Goal: Use online tool/utility: Utilize a website feature to perform a specific function

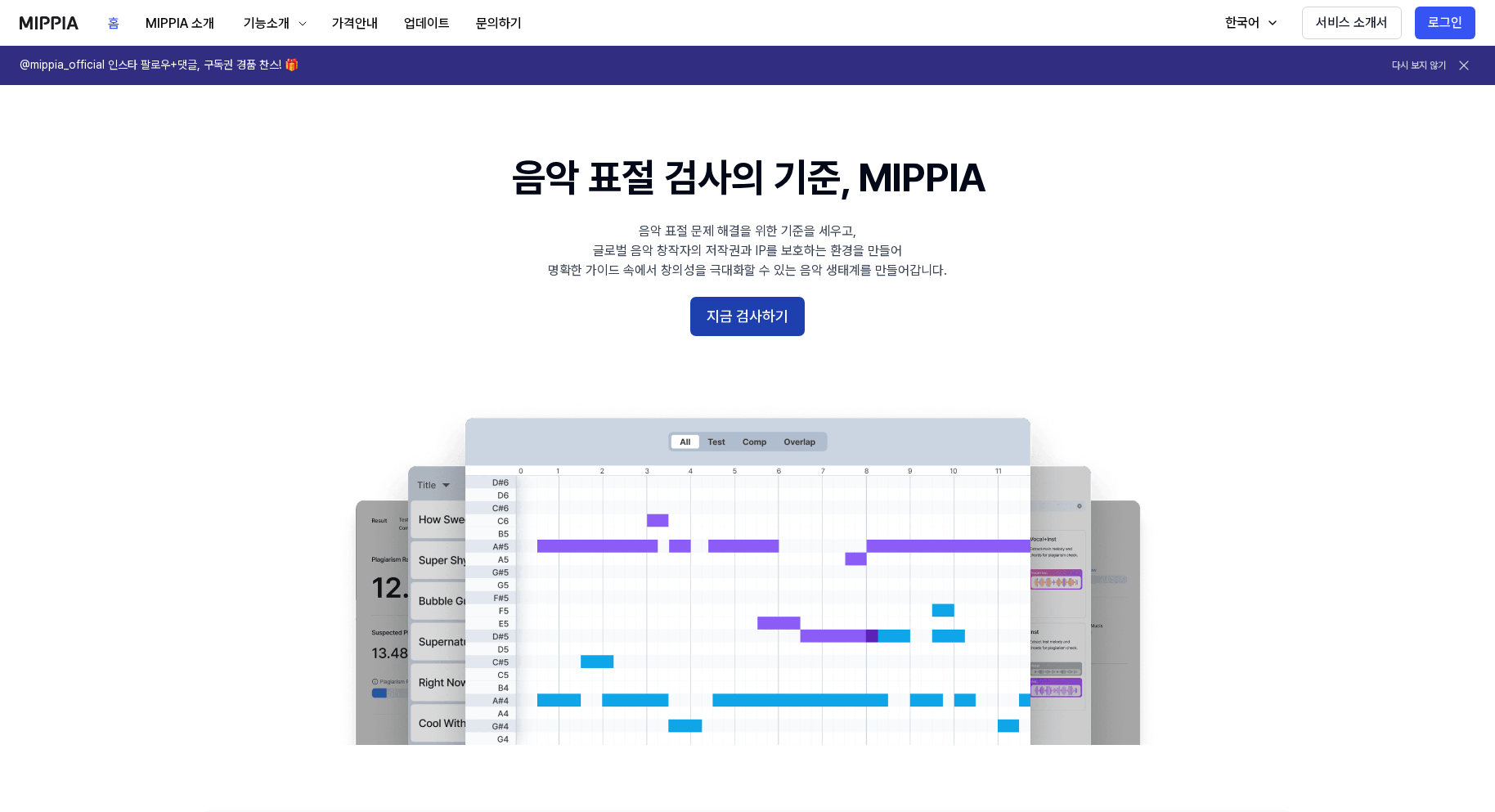
click at [718, 319] on button "지금 검사하기" at bounding box center [747, 316] width 114 height 39
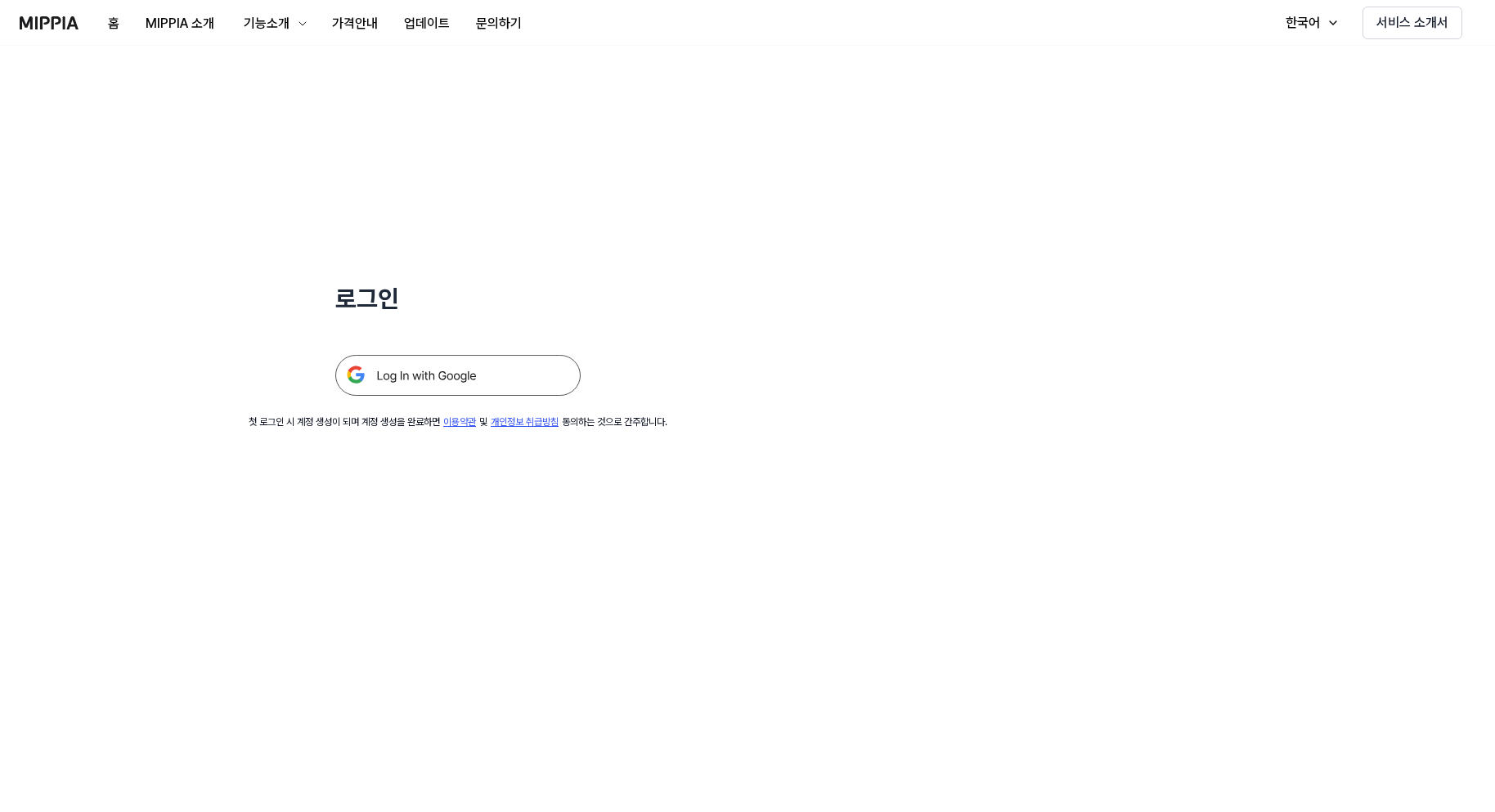
click at [515, 378] on img at bounding box center [458, 375] width 245 height 41
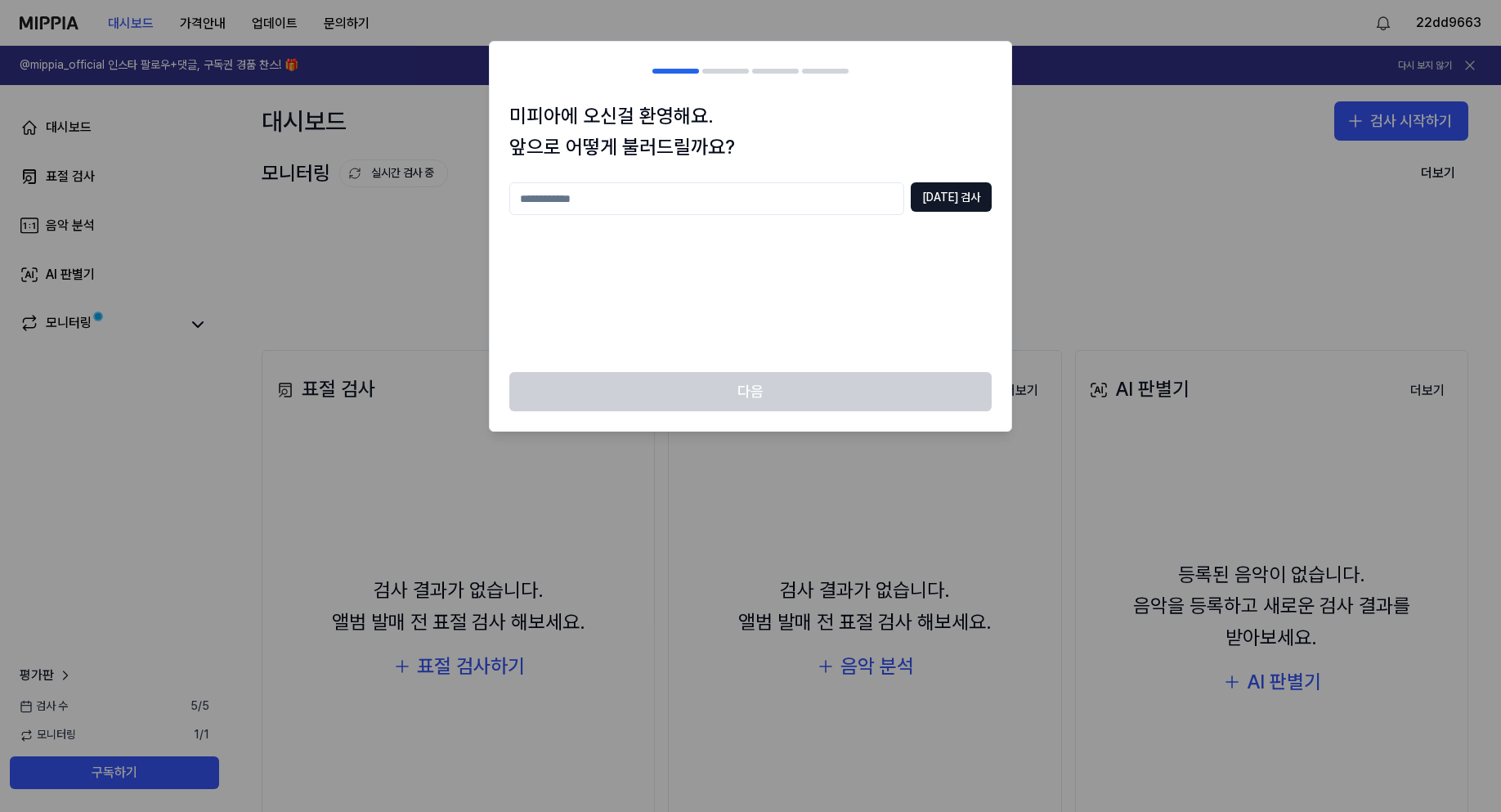
click at [706, 192] on input "text" at bounding box center [707, 198] width 395 height 32
type input "*"
type input "******"
click at [956, 197] on button "중복 검사" at bounding box center [950, 197] width 81 height 29
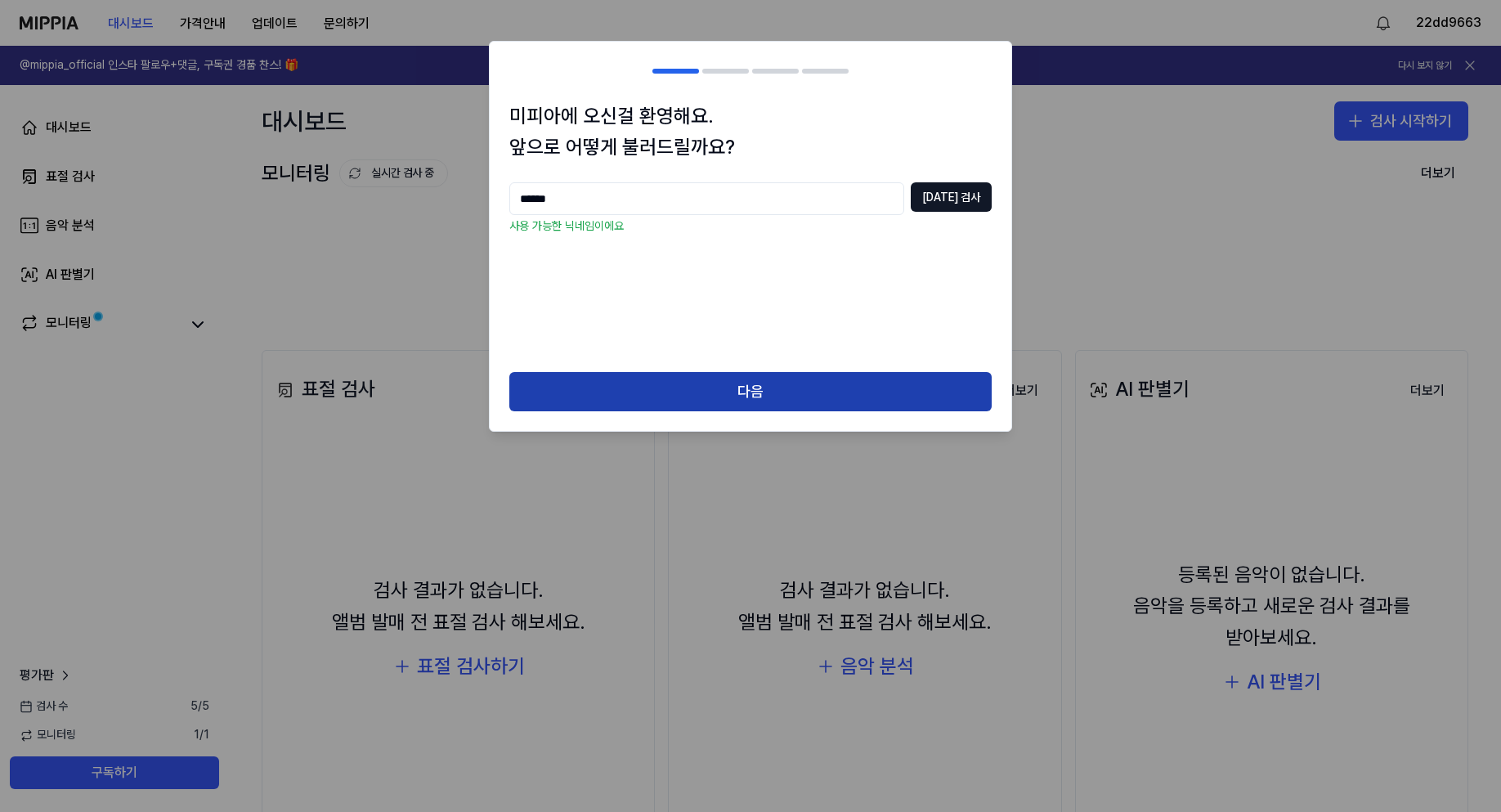
click at [824, 386] on button "다음" at bounding box center [750, 391] width 482 height 39
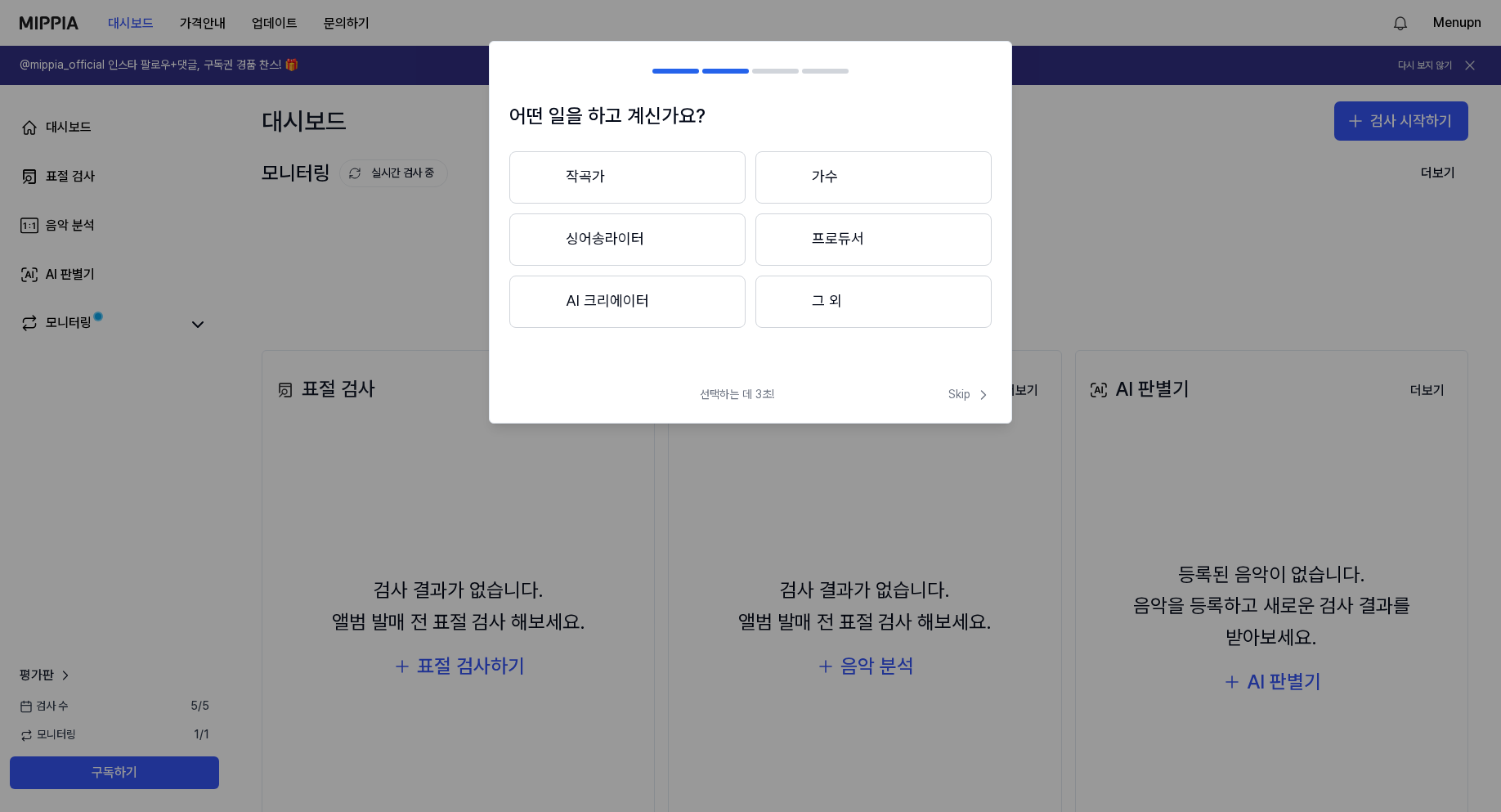
click at [818, 312] on button "그 외" at bounding box center [874, 301] width 237 height 52
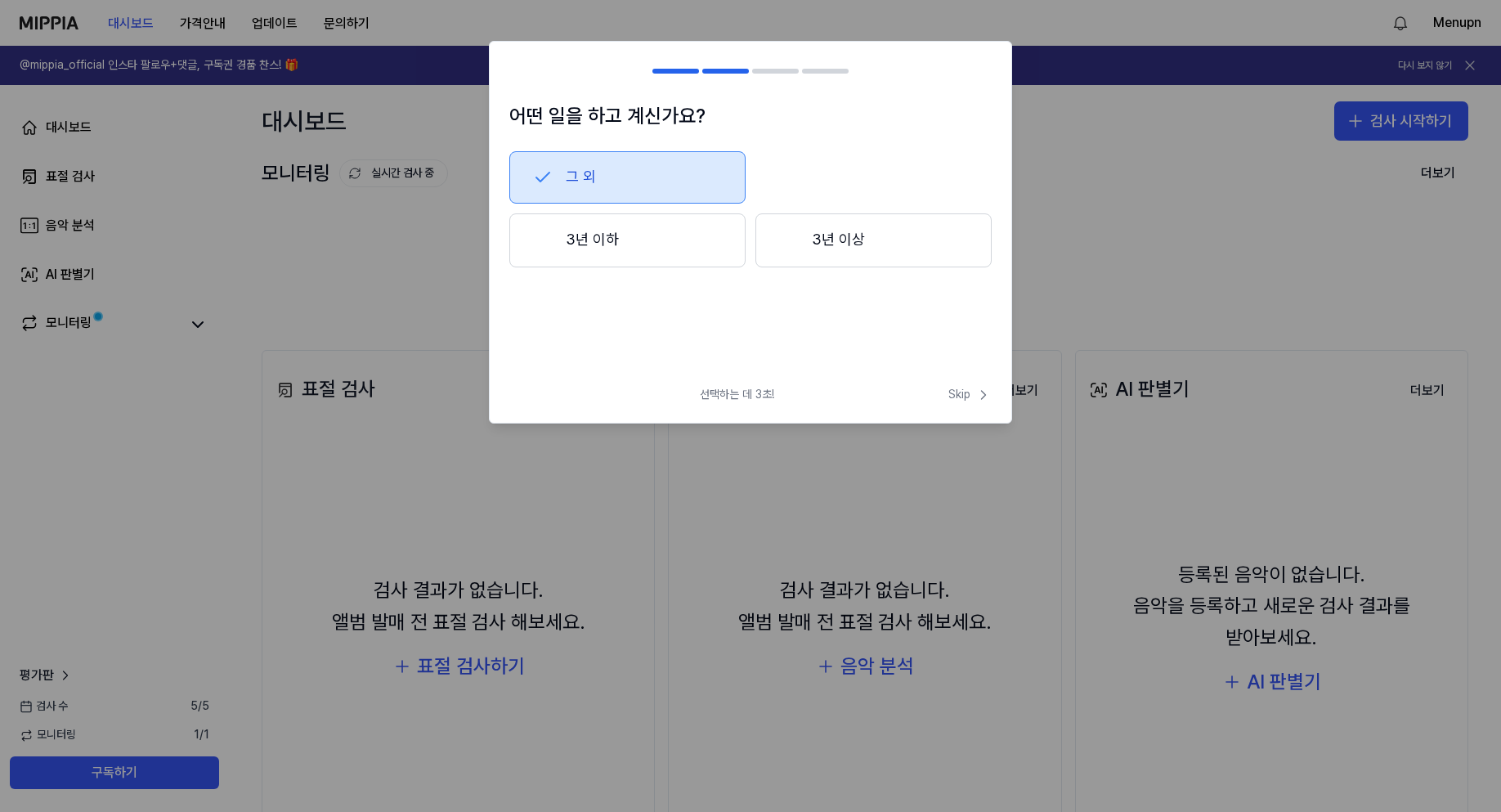
click at [702, 252] on button "3년 이하" at bounding box center [628, 240] width 237 height 54
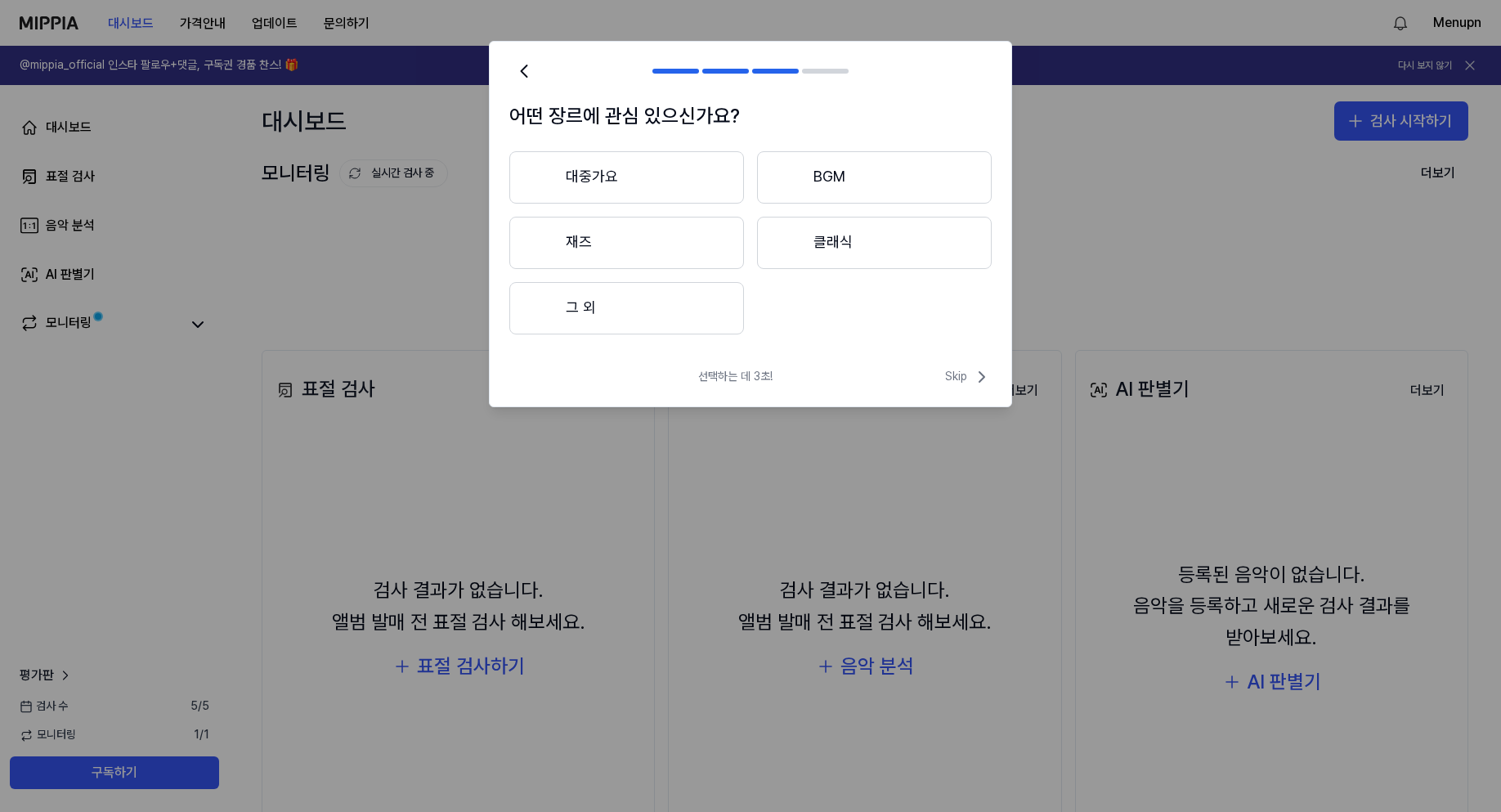
click at [688, 182] on button "대중가요" at bounding box center [627, 177] width 235 height 52
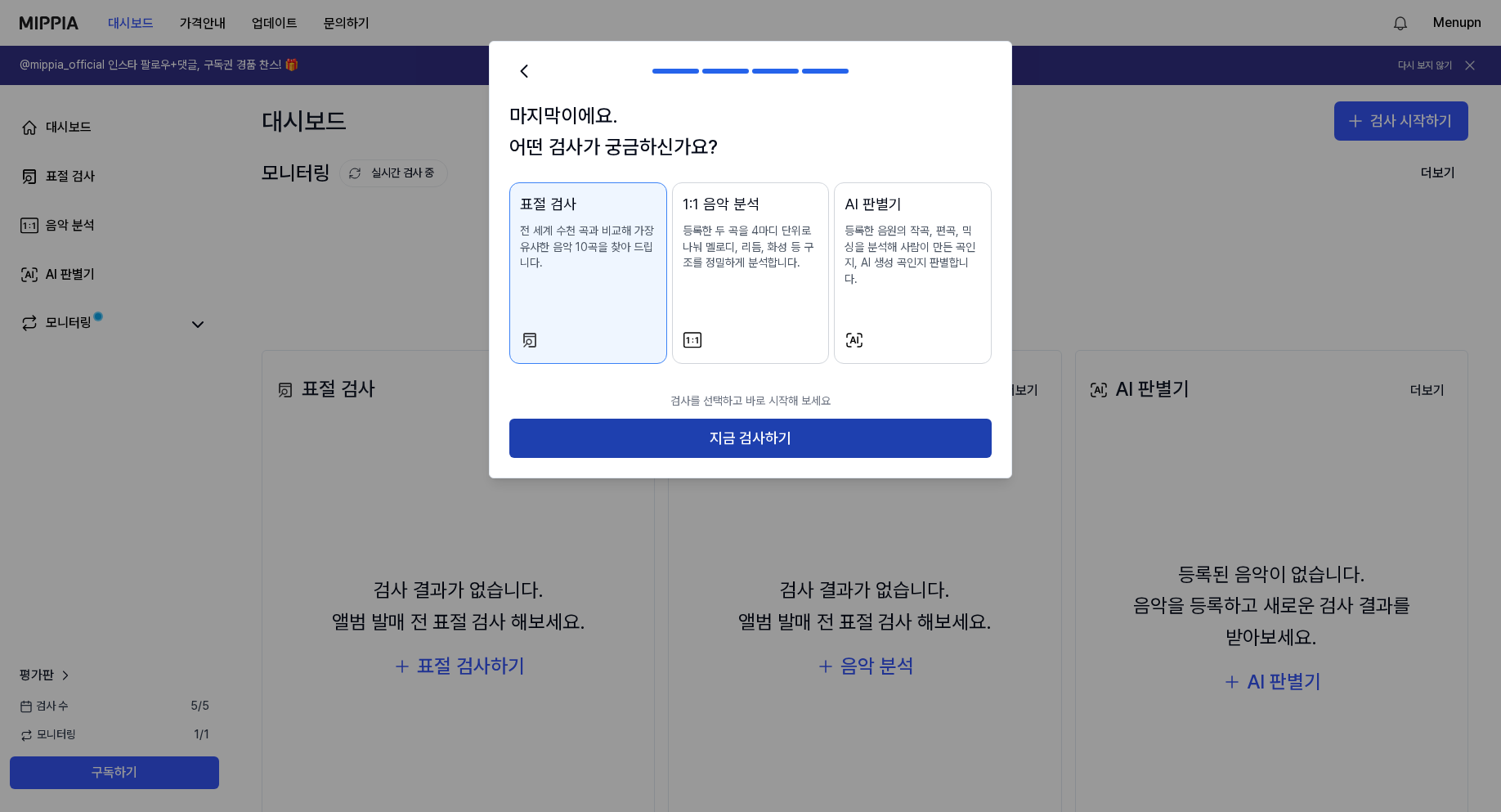
click at [779, 430] on button "지금 검사하기" at bounding box center [750, 438] width 482 height 39
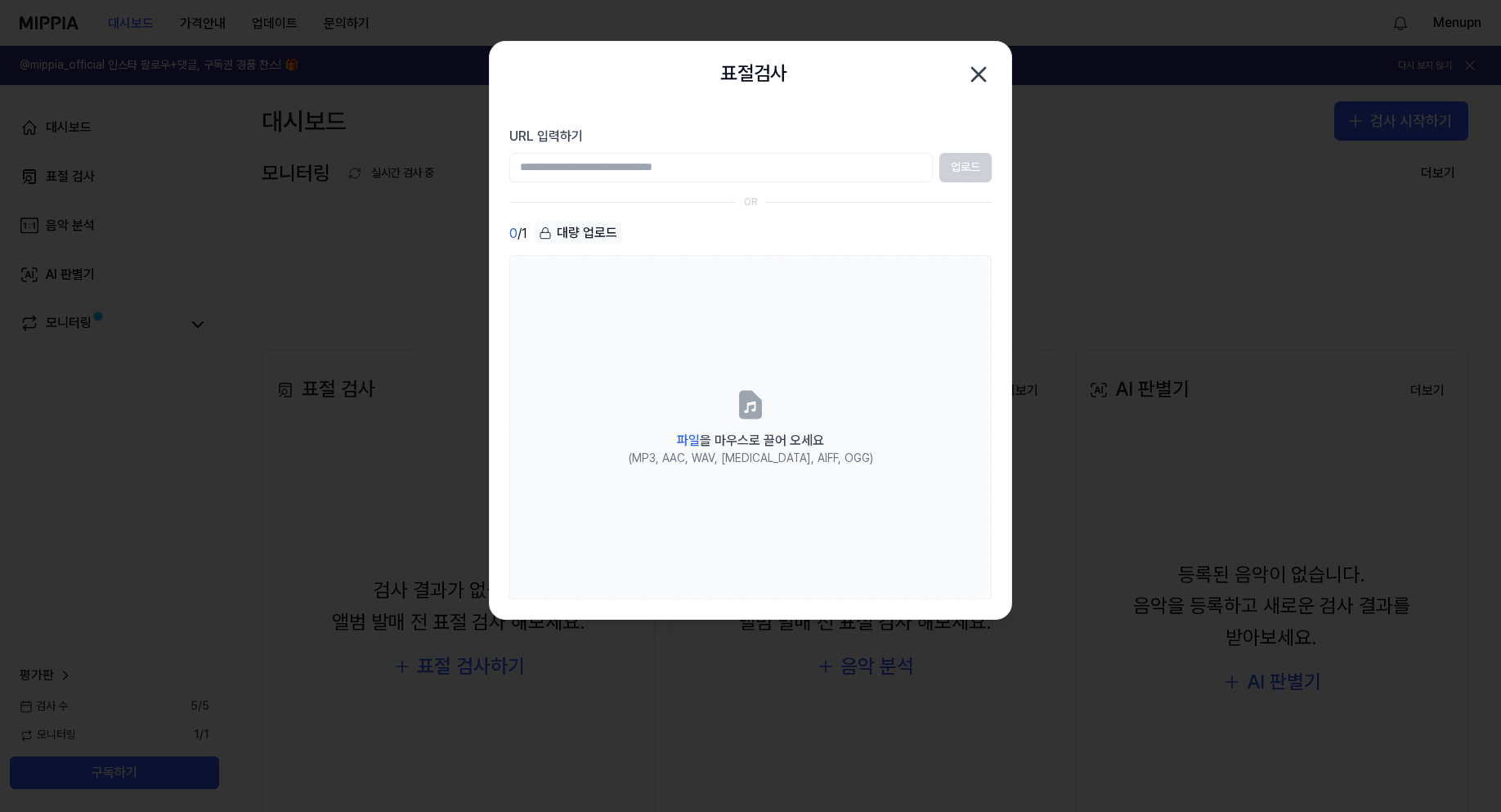
click at [742, 170] on input "URL 입력하기" at bounding box center [721, 167] width 423 height 29
paste input "**********"
type input "**********"
click at [963, 169] on button "업로드" at bounding box center [965, 167] width 52 height 29
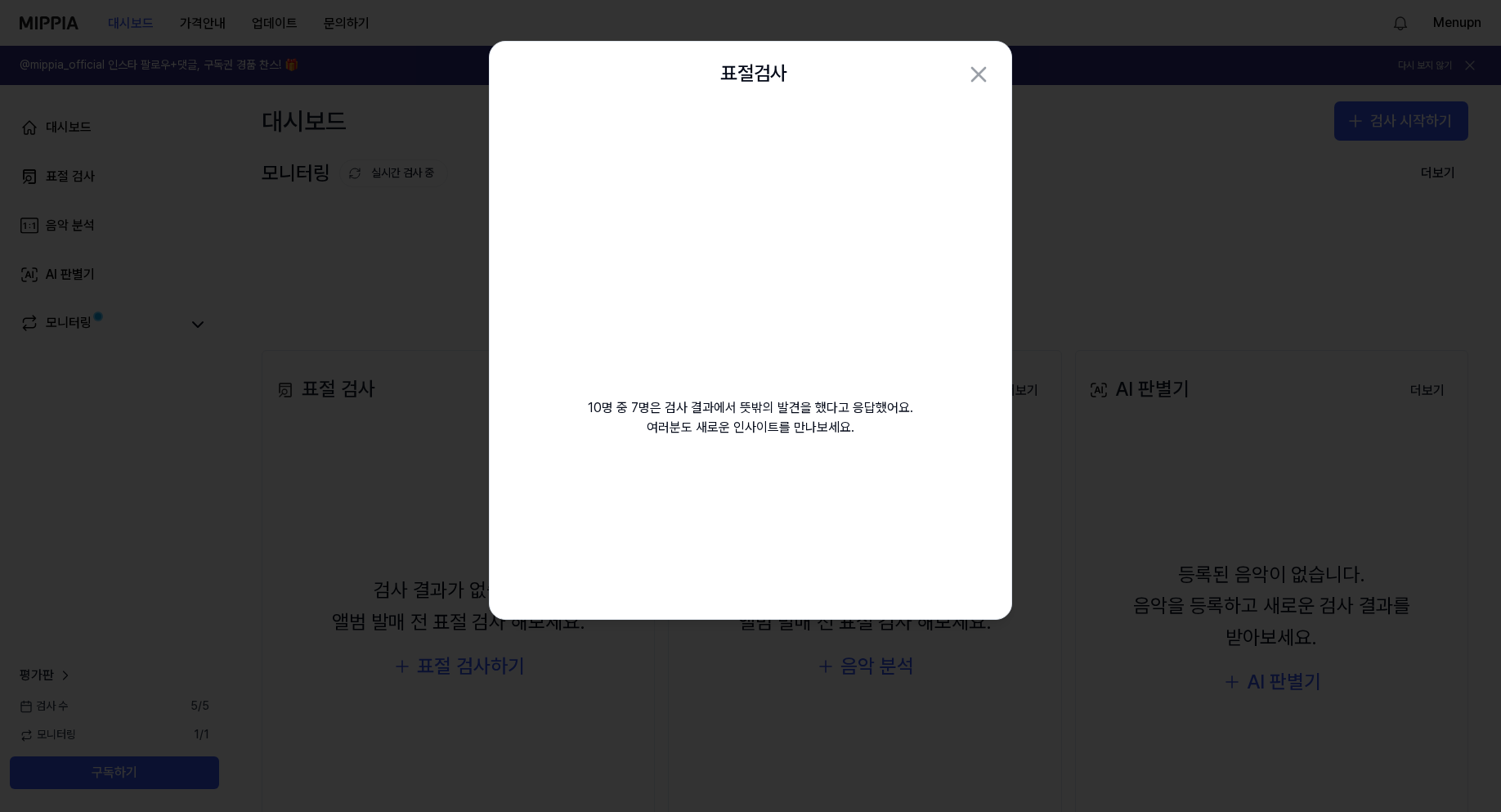
click at [584, 290] on div "10명 중 7명은 검사 결과에서 뜻밖의 발견을 했다고 응답했어요. 여러분도 새로운 인사이트를 만나보세요." at bounding box center [750, 292] width 521 height 370
click at [773, 263] on video at bounding box center [750, 264] width 236 height 236
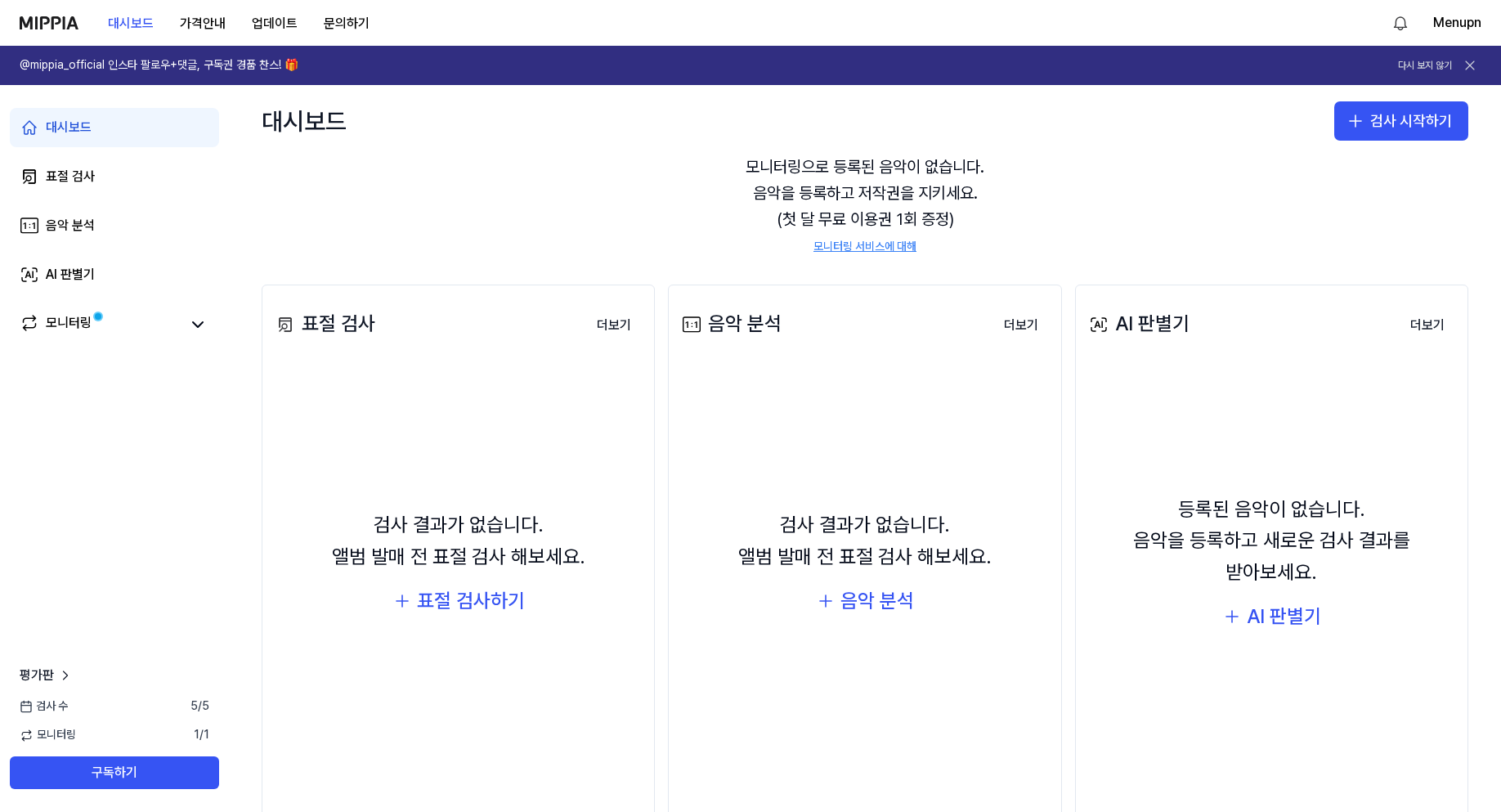
scroll to position [106, 0]
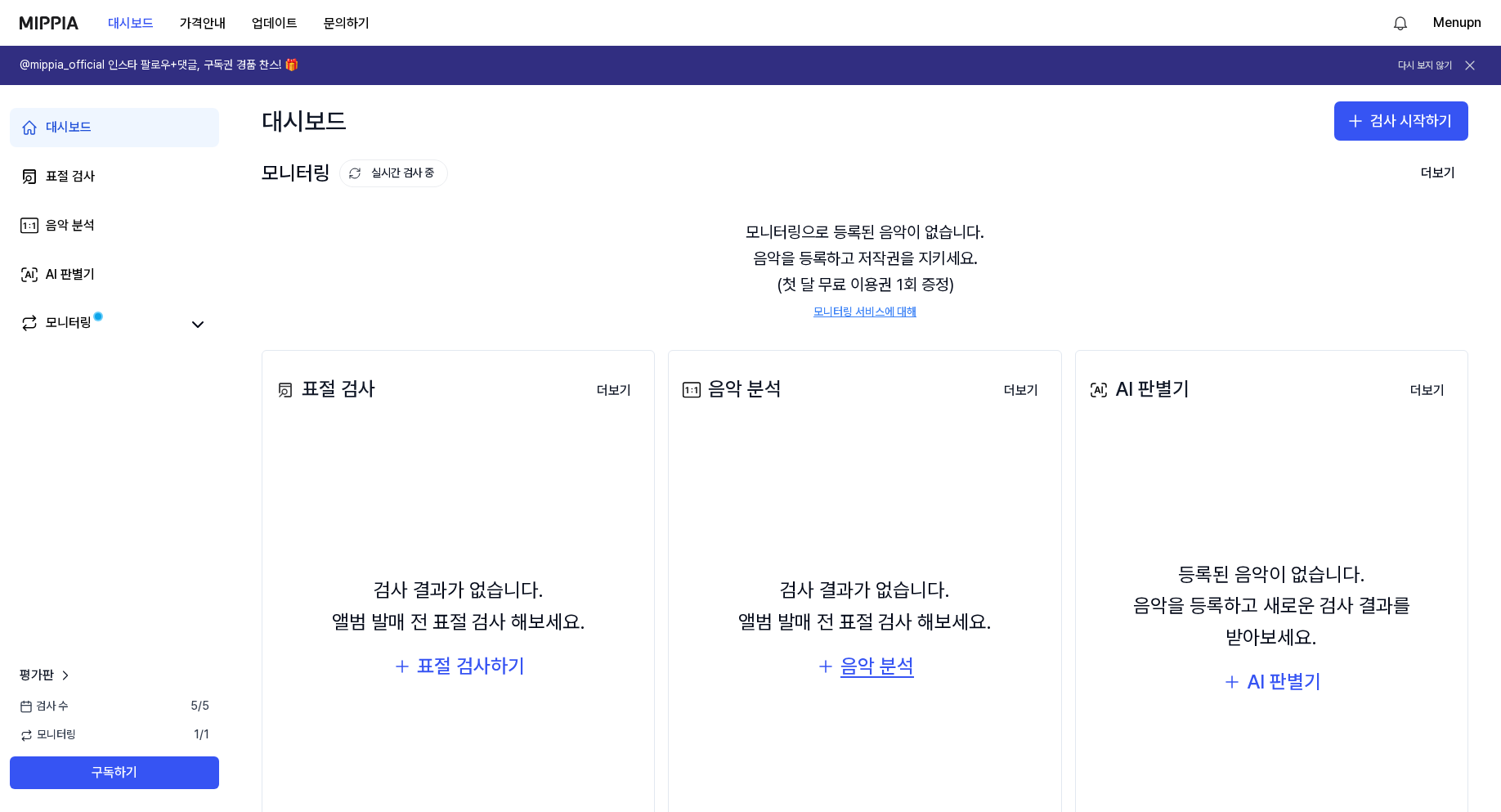
click at [866, 664] on div "음악 분석" at bounding box center [877, 665] width 73 height 31
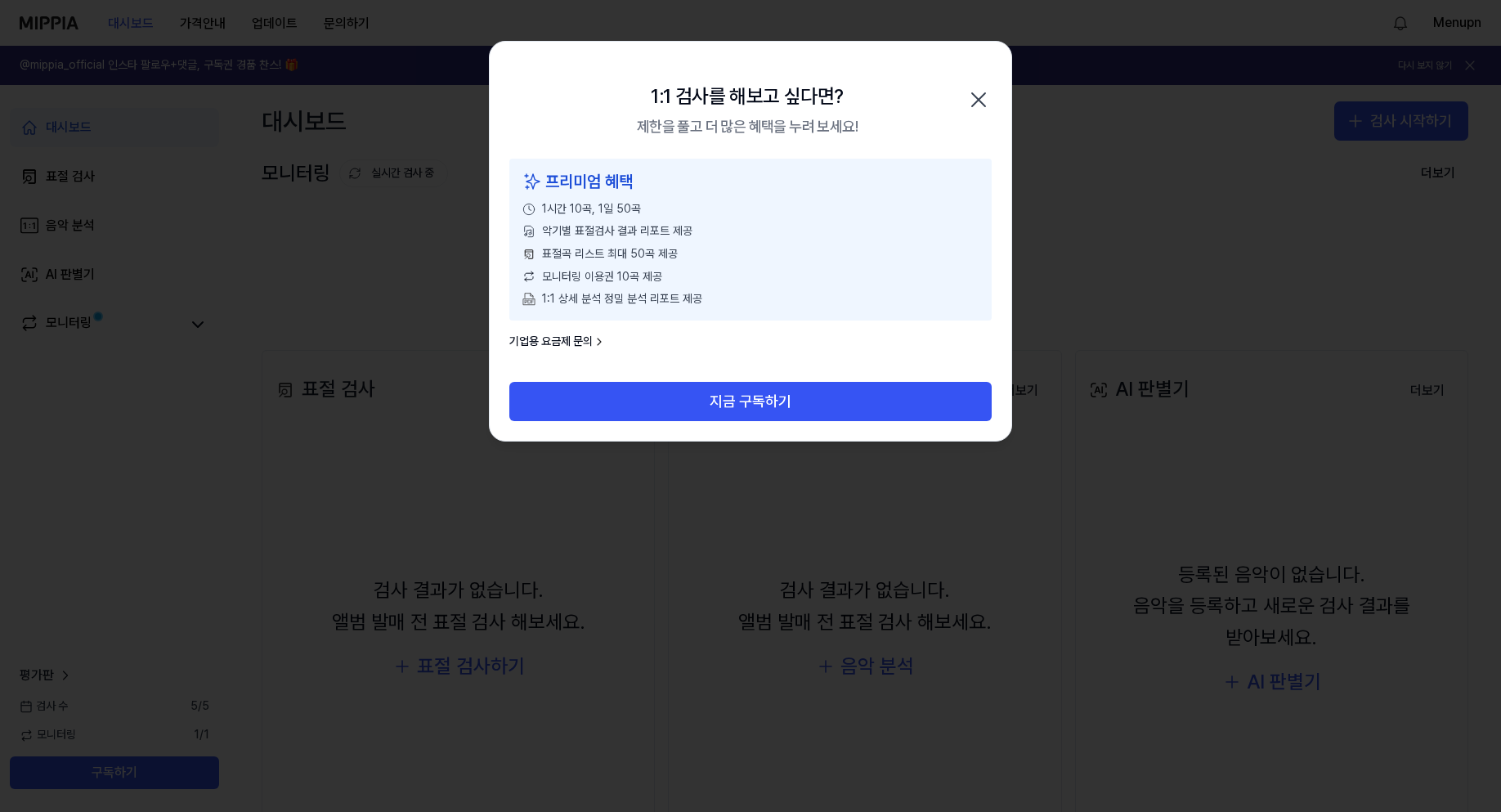
click at [846, 599] on div at bounding box center [750, 406] width 1501 height 812
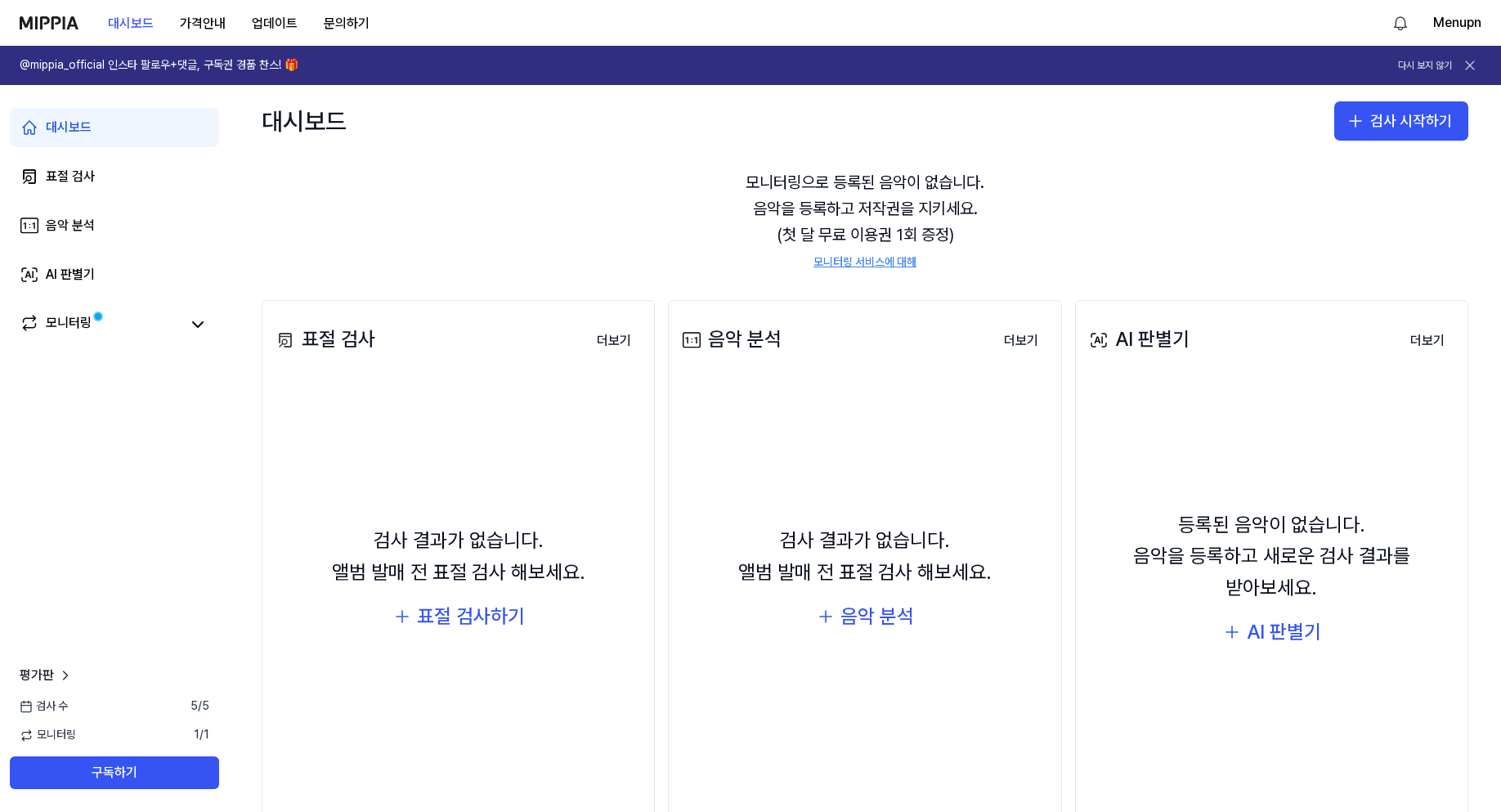
scroll to position [106, 0]
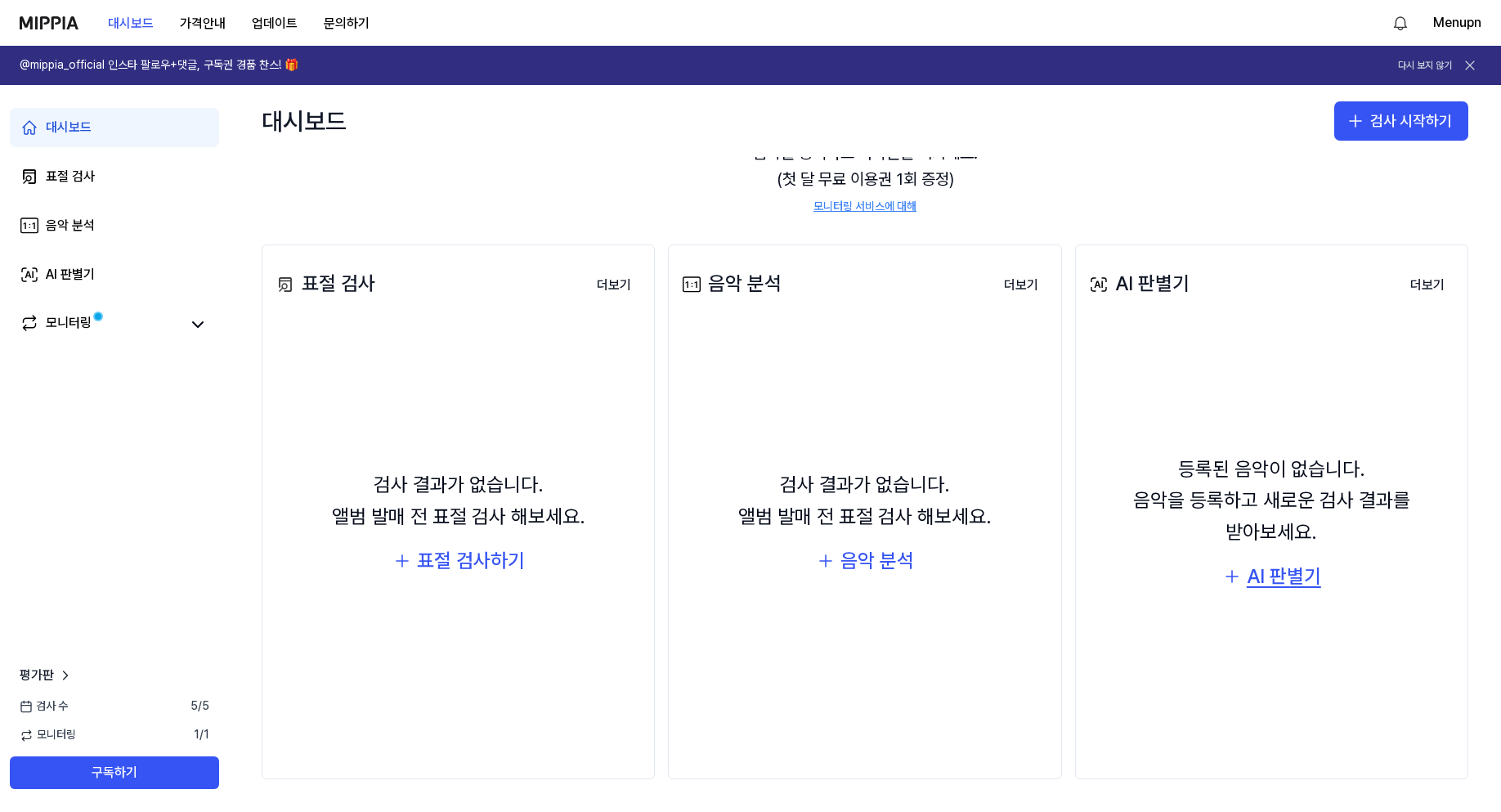
click at [1258, 560] on div "AI 판별기" at bounding box center [1284, 575] width 74 height 31
click at [886, 554] on div "음악 분석" at bounding box center [877, 560] width 73 height 31
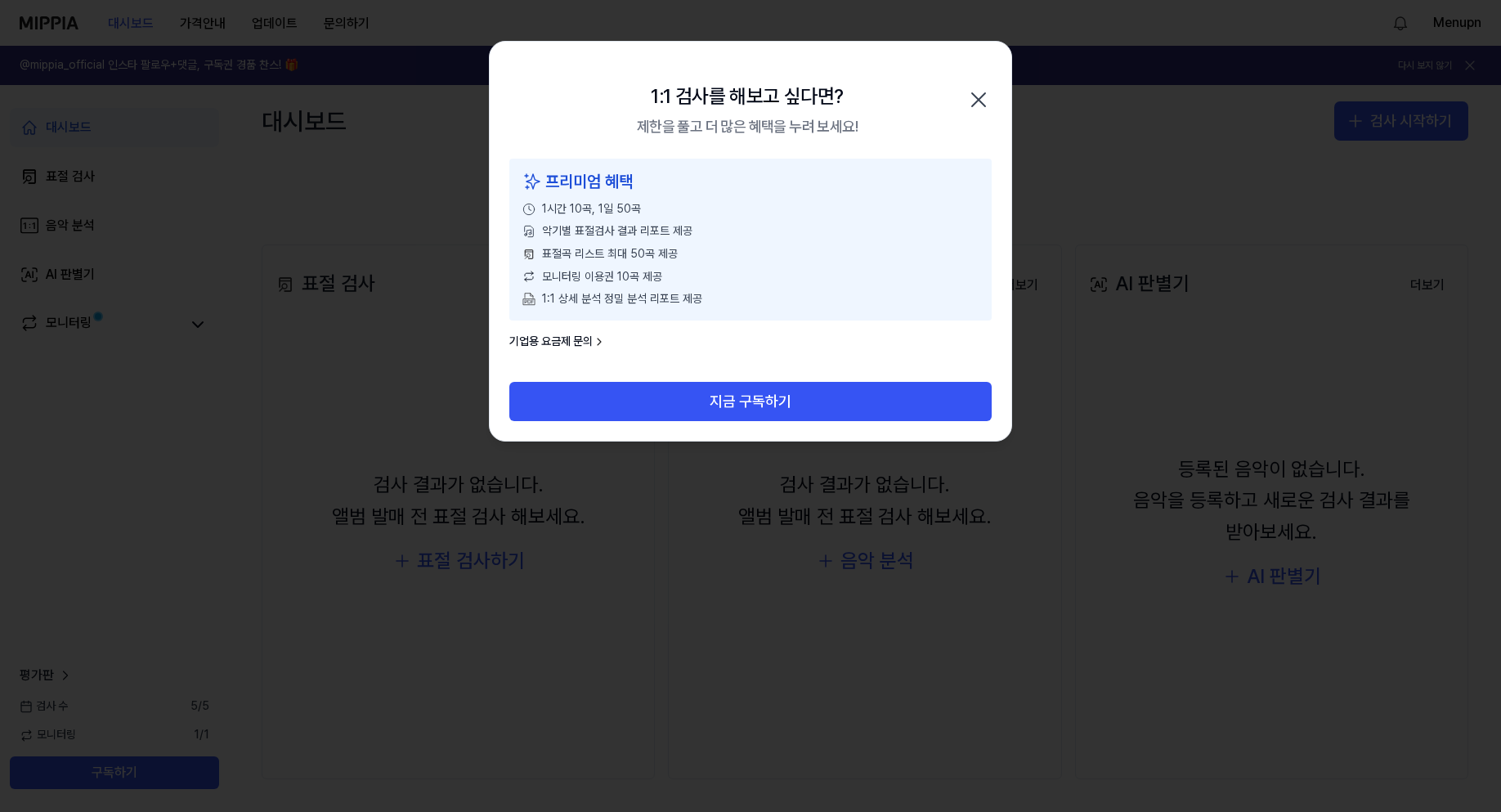
click at [757, 493] on div at bounding box center [750, 406] width 1501 height 812
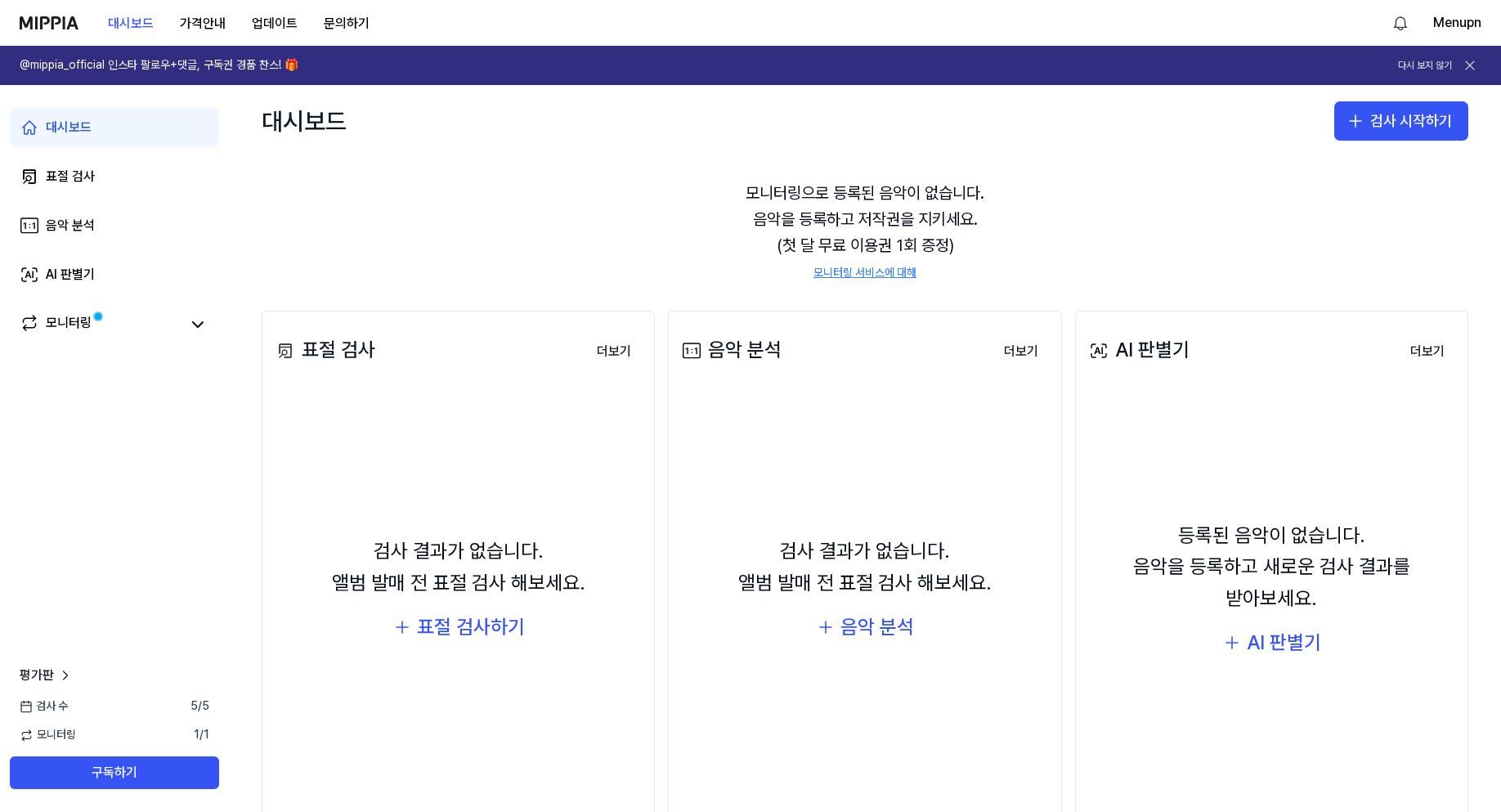
scroll to position [0, 0]
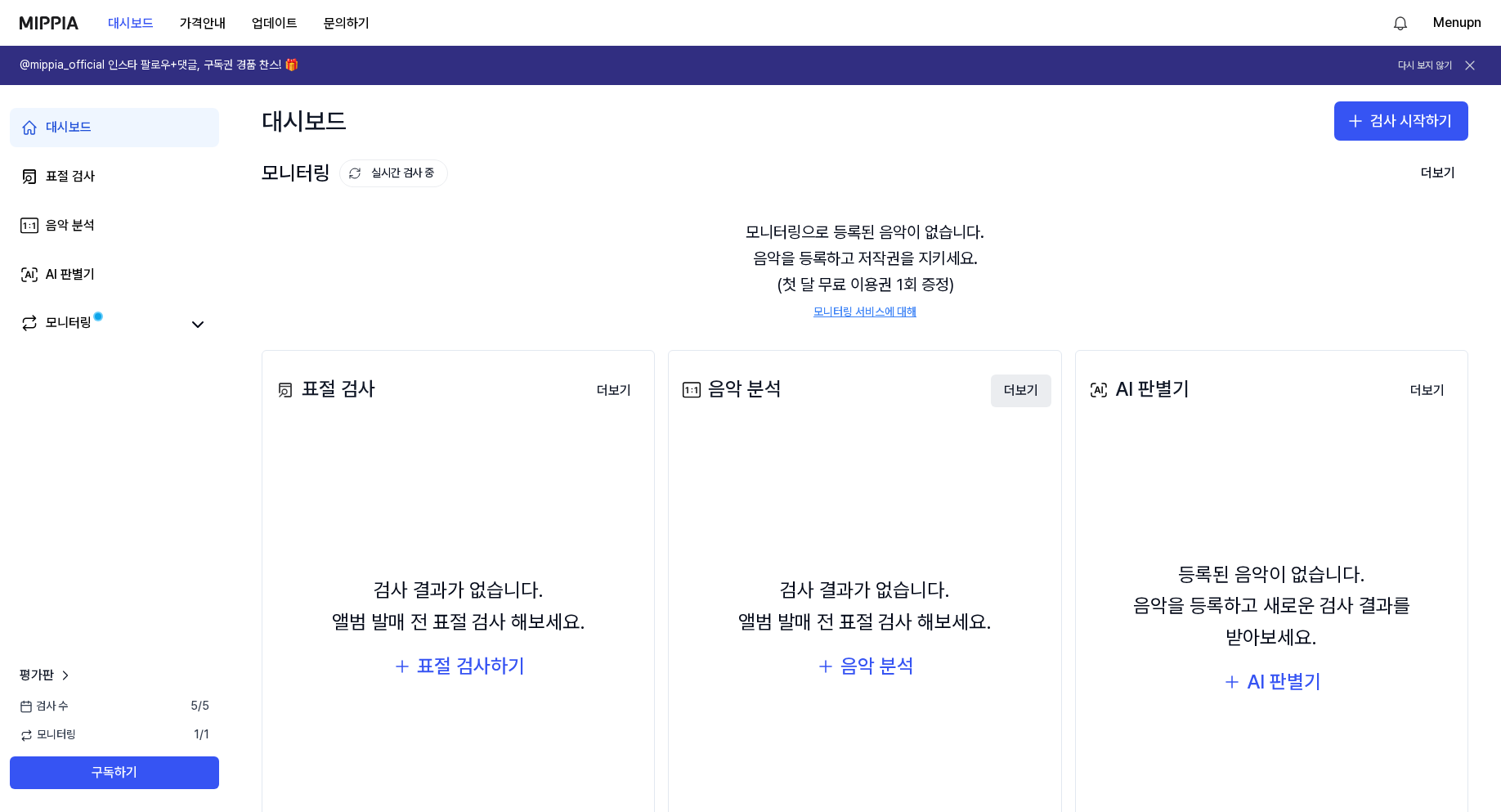
click at [1016, 391] on button "더보기" at bounding box center [1021, 391] width 61 height 32
click at [875, 670] on div "음악 분석" at bounding box center [877, 665] width 73 height 31
